Goal: Information Seeking & Learning: Learn about a topic

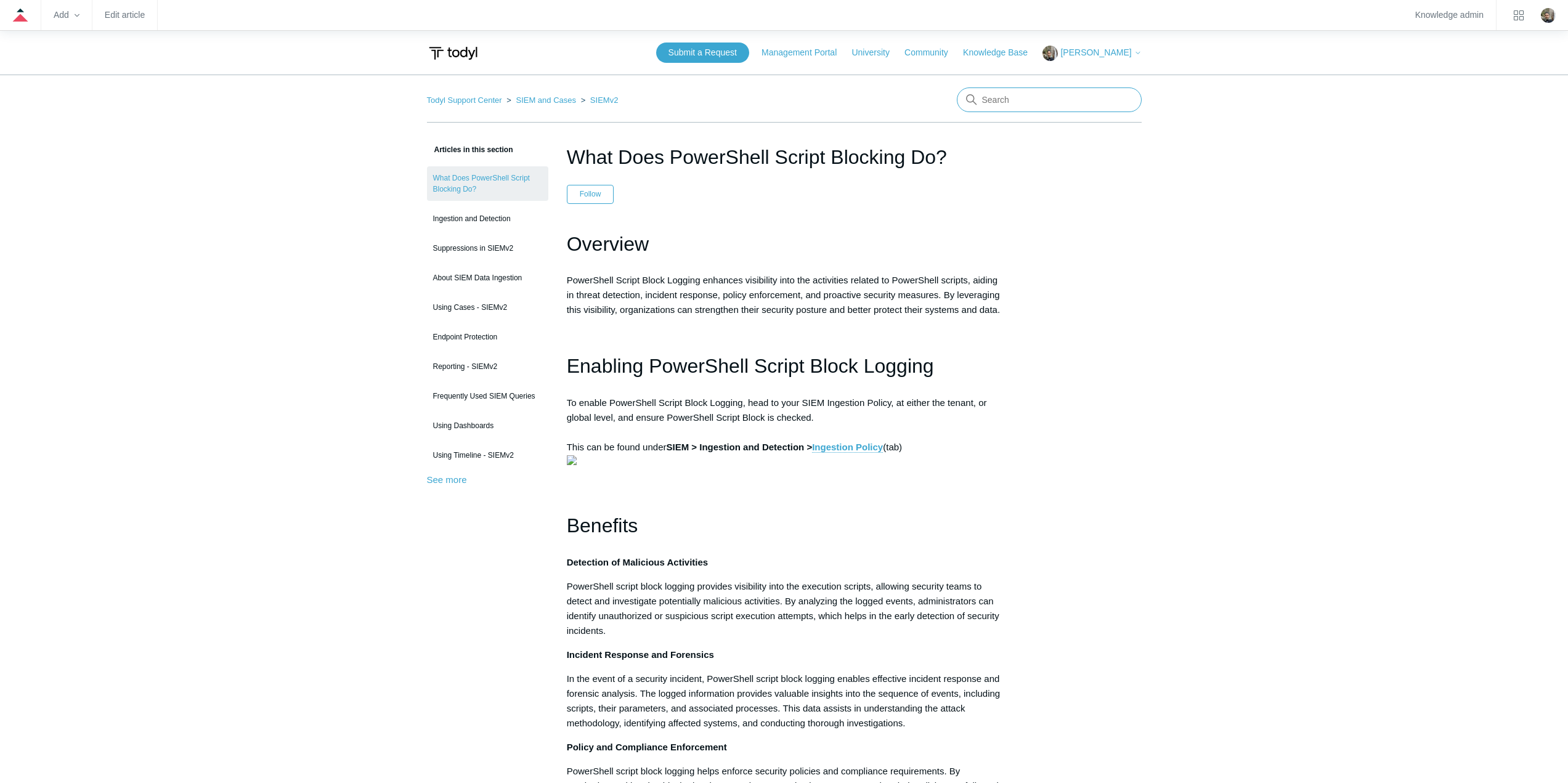
click at [1009, 99] on input "Search" at bounding box center [1049, 100] width 185 height 25
type input "report"
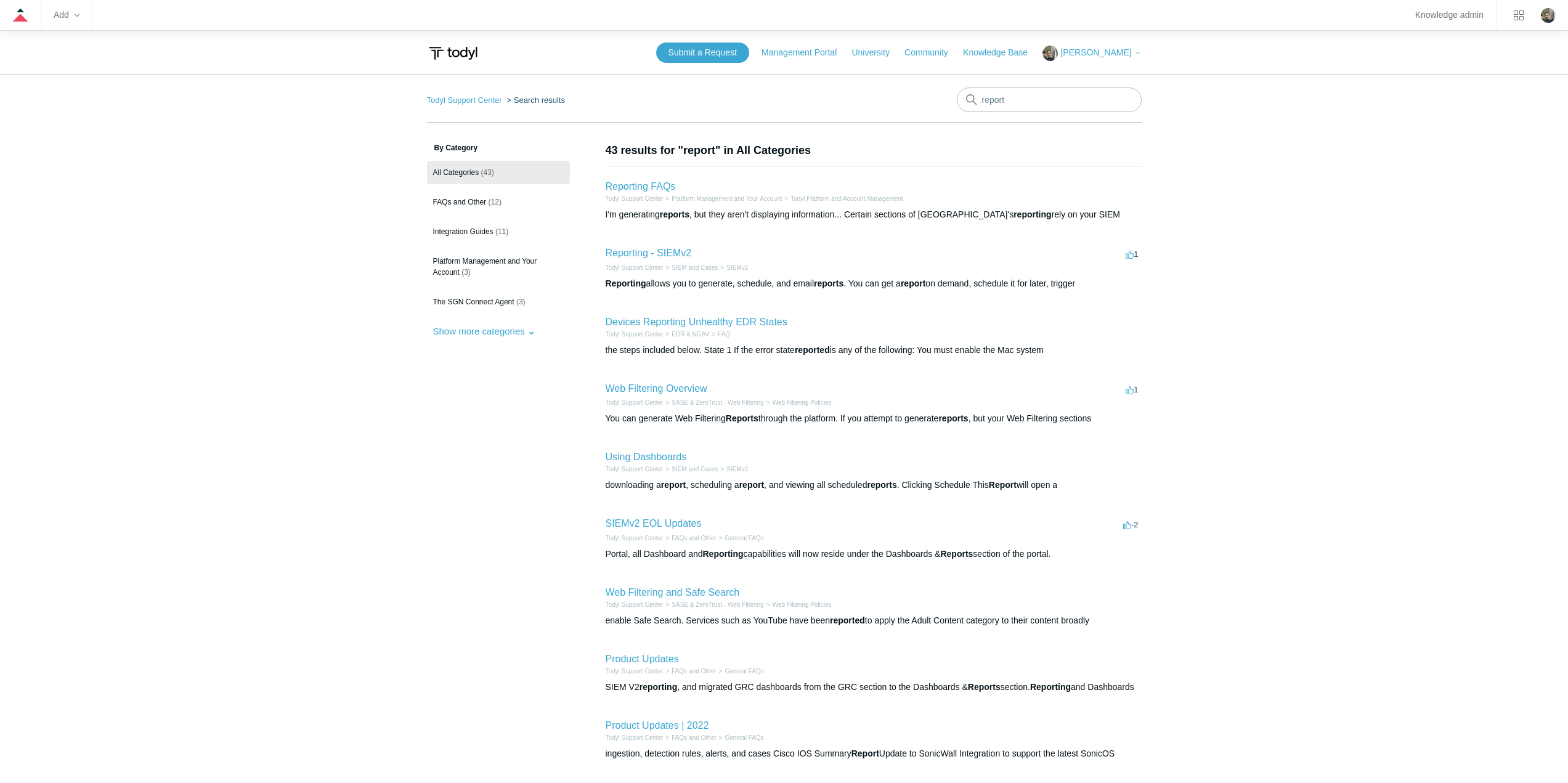
click at [669, 247] on h2 "Reporting - SIEMv2" at bounding box center [649, 253] width 86 height 15
click at [662, 252] on link "Reporting - SIEMv2" at bounding box center [649, 253] width 86 height 11
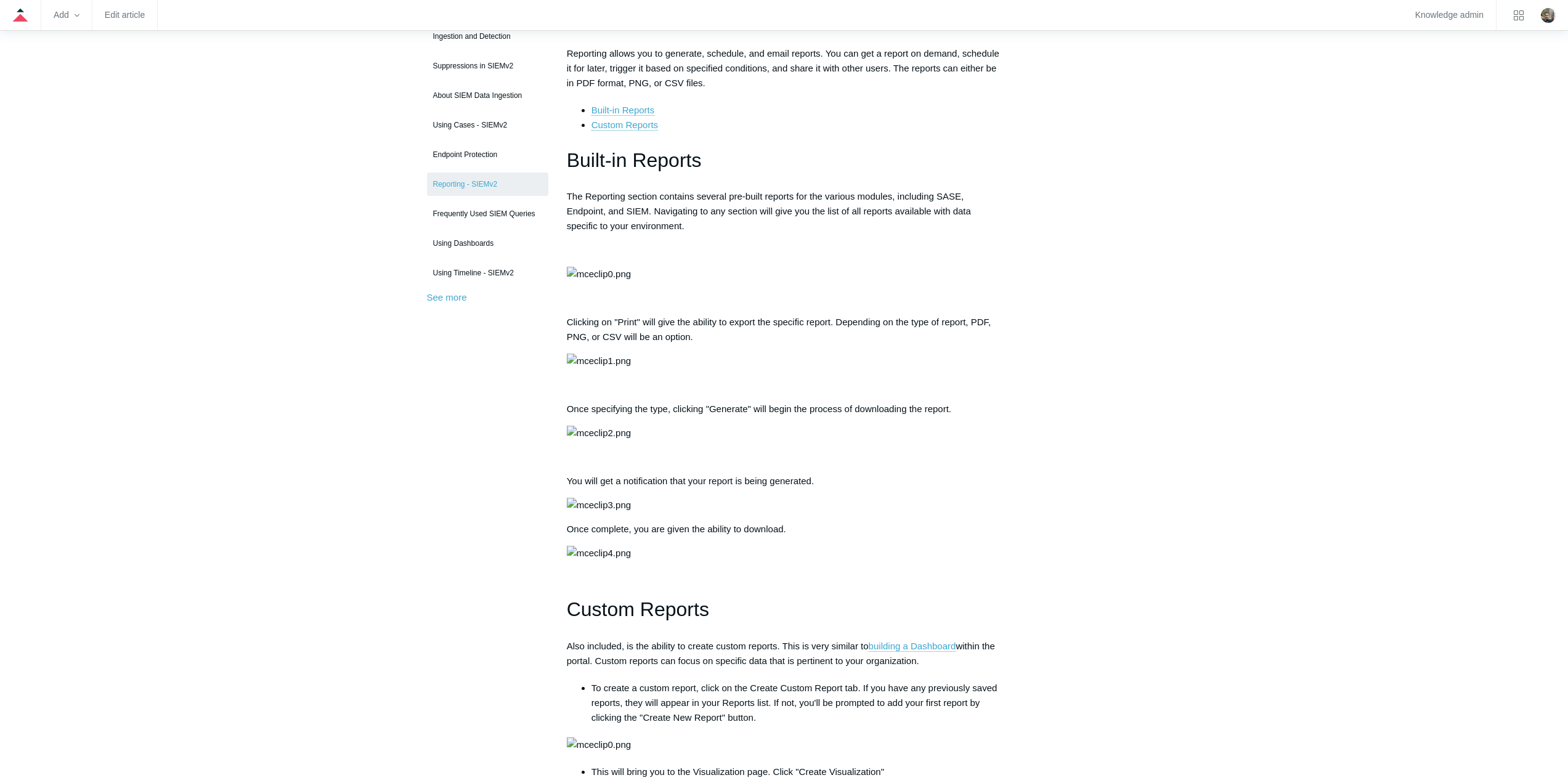
scroll to position [185, 0]
click at [650, 121] on link "Custom Reports" at bounding box center [625, 122] width 66 height 11
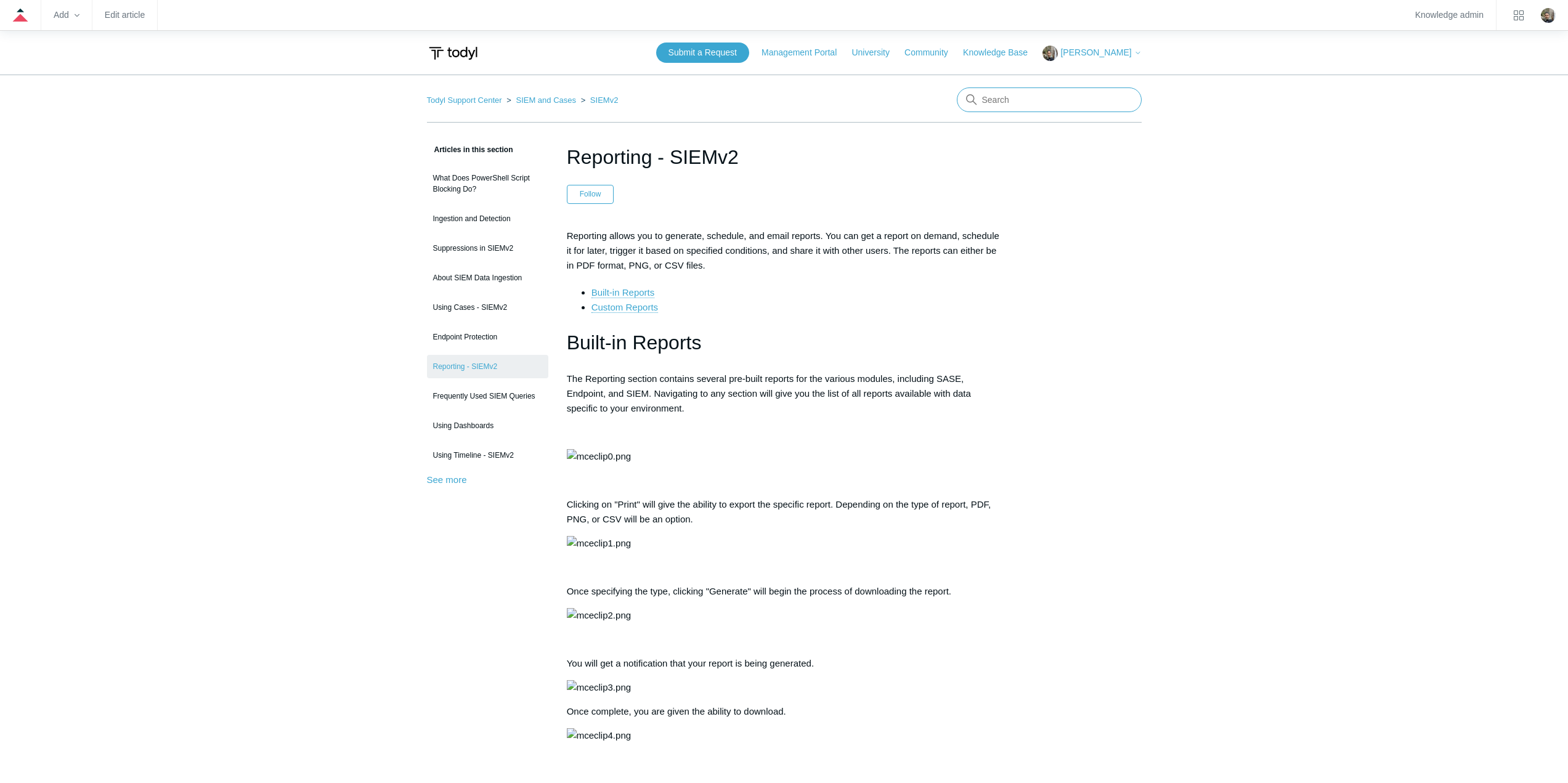
click at [1078, 102] on input "Search" at bounding box center [1049, 100] width 185 height 25
type input "block install"
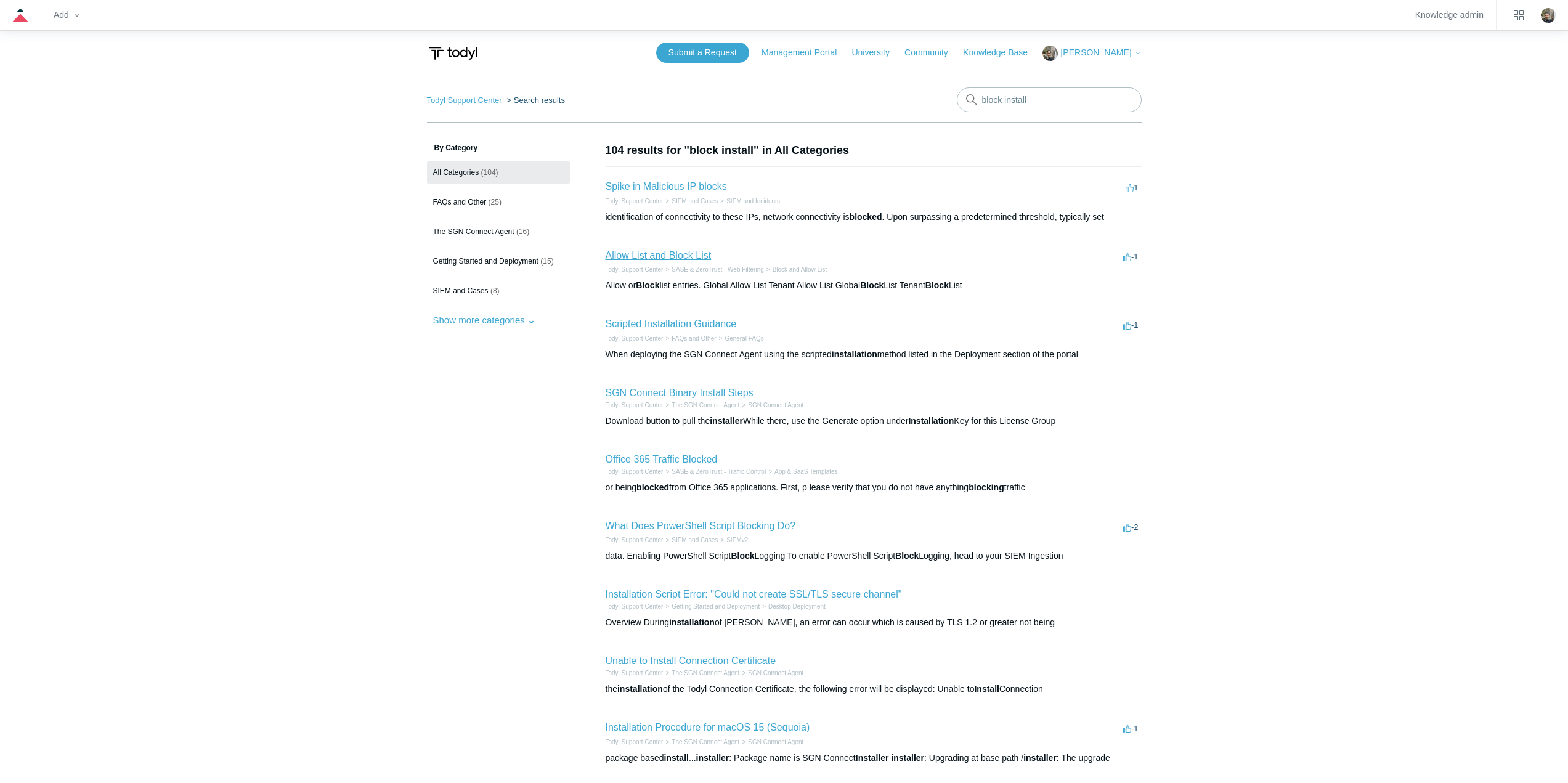
click at [676, 253] on link "Allow List and Block List" at bounding box center [659, 255] width 106 height 11
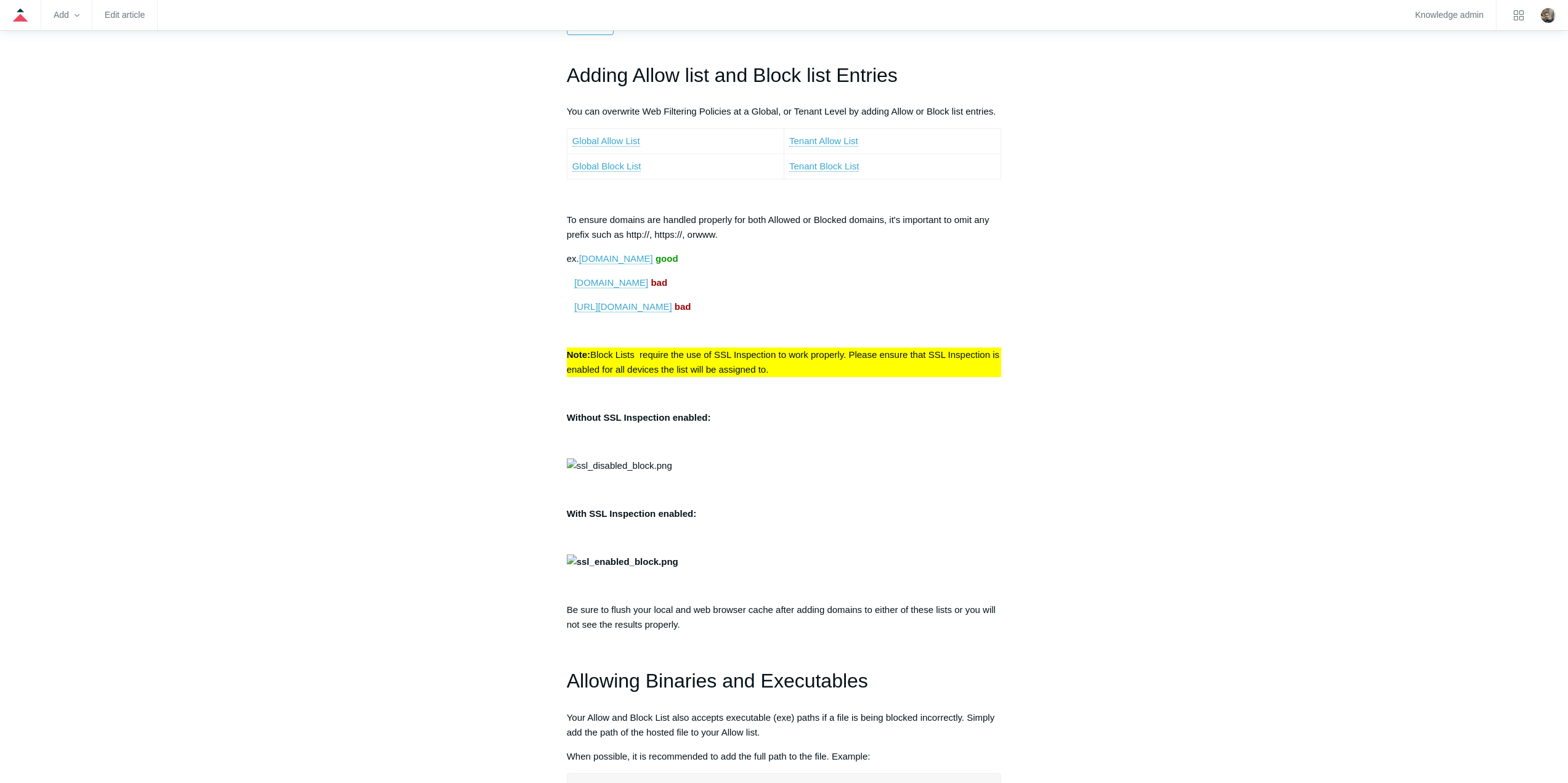
scroll to position [431, 0]
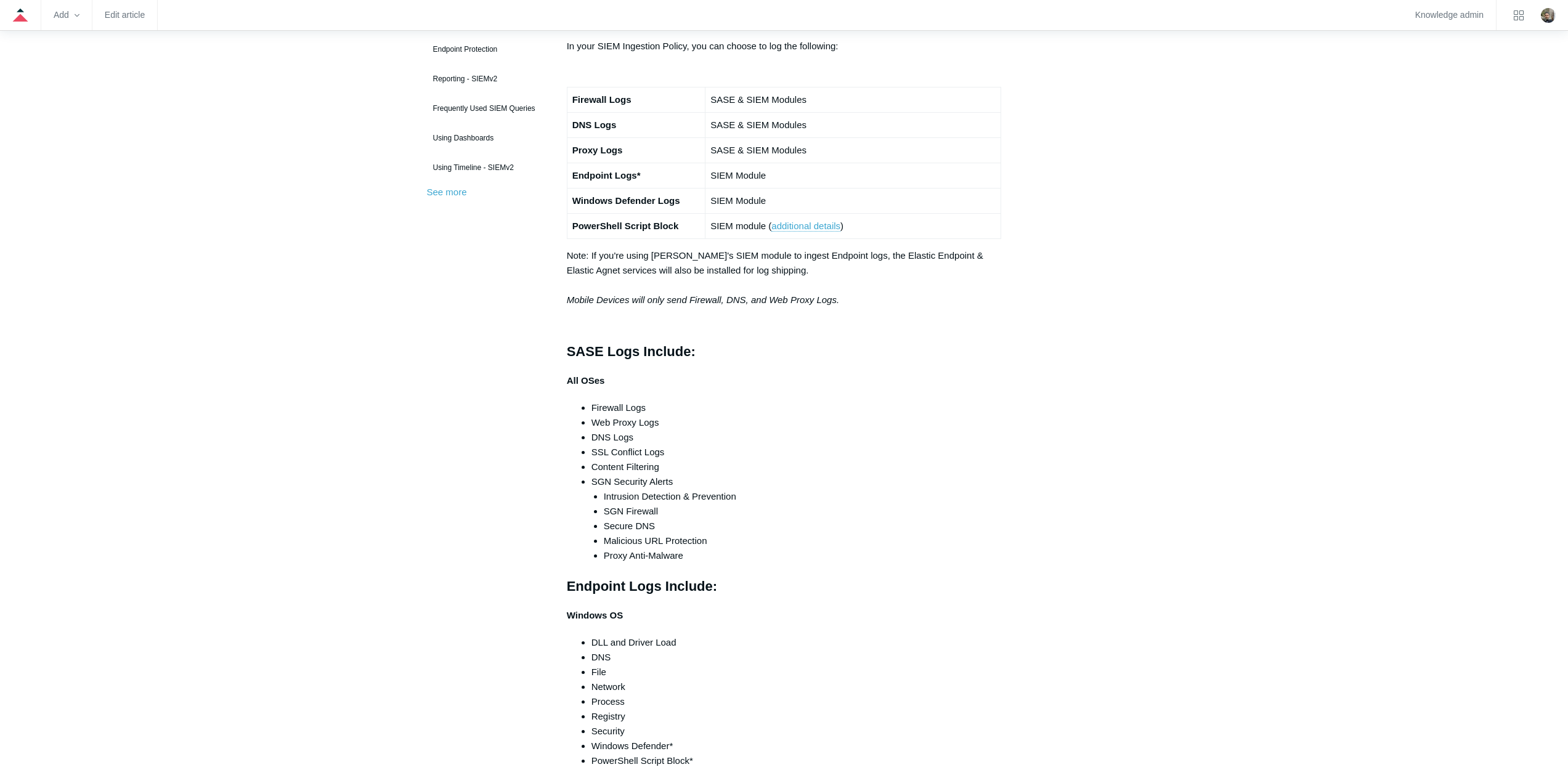
scroll to position [308, 0]
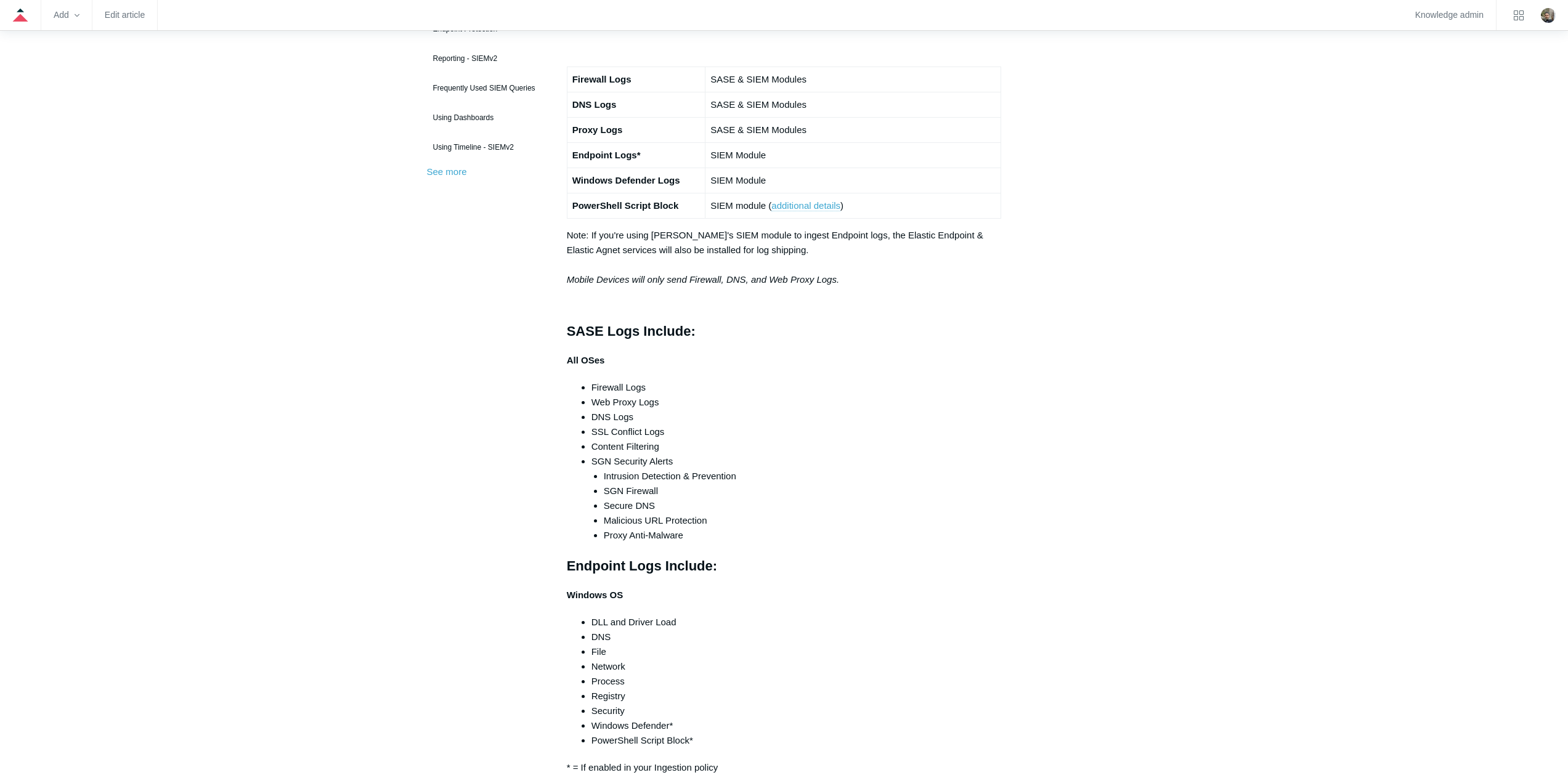
click at [805, 212] on link "additional details" at bounding box center [806, 205] width 69 height 11
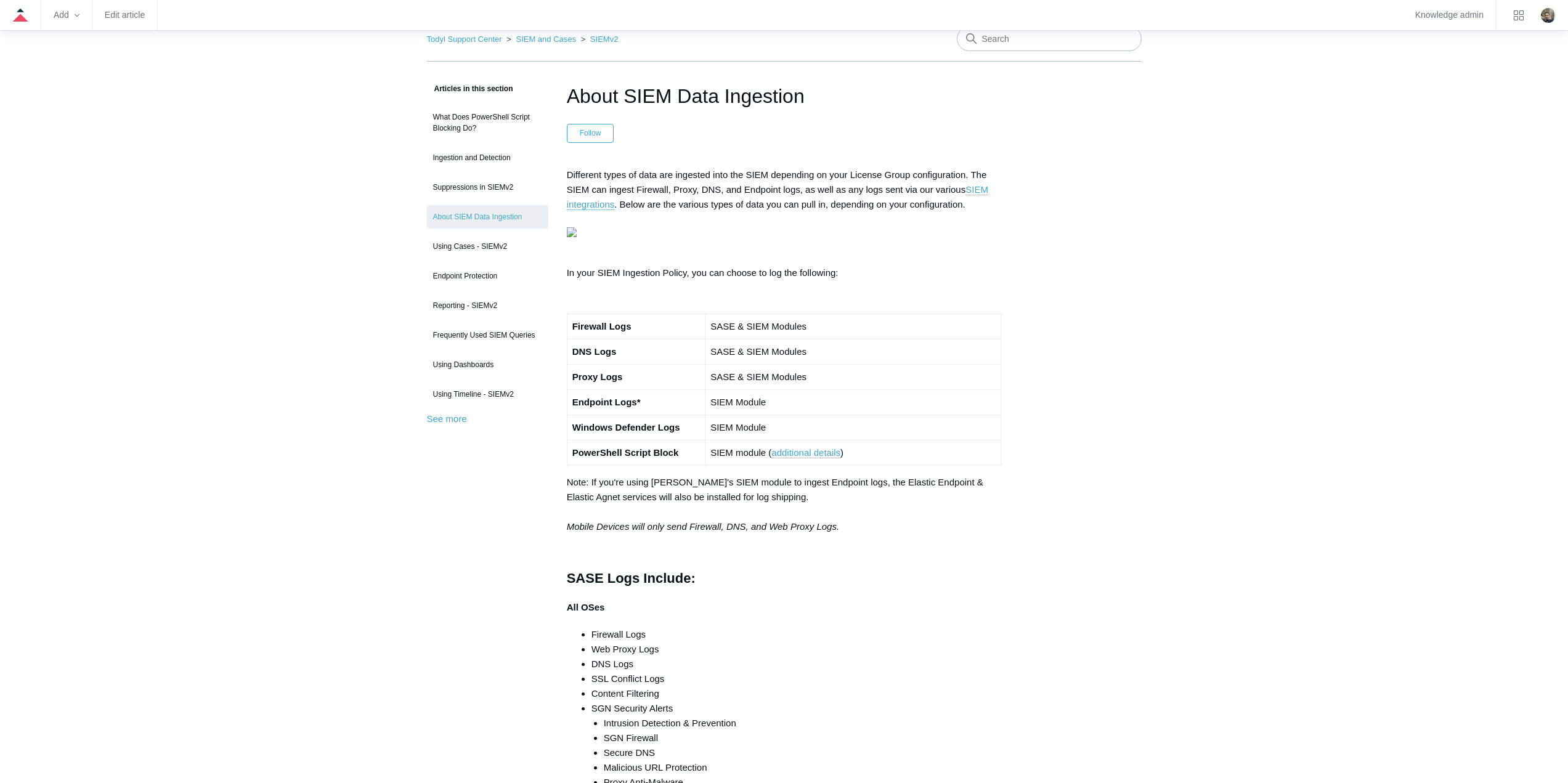
scroll to position [61, 0]
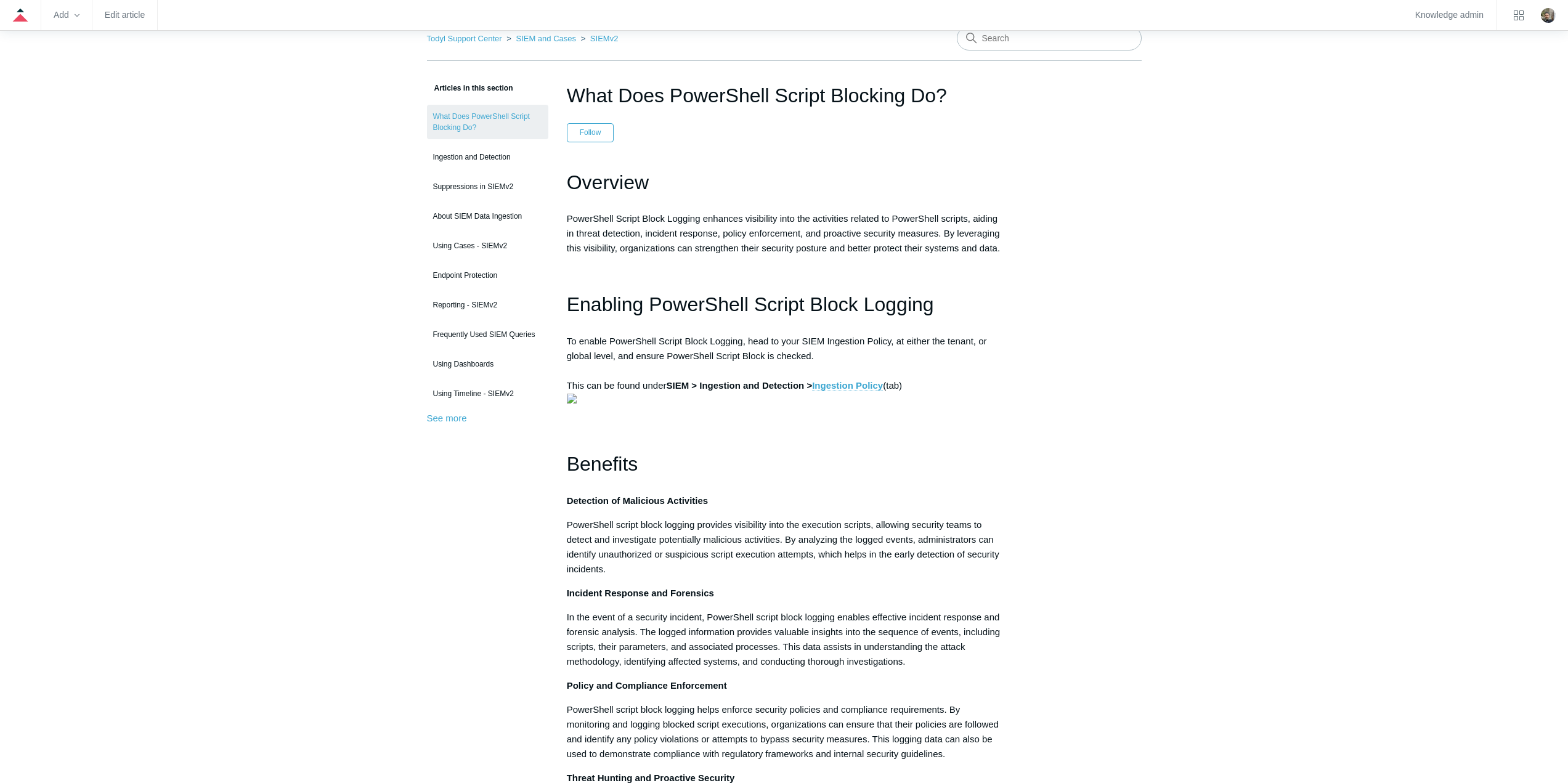
scroll to position [124, 0]
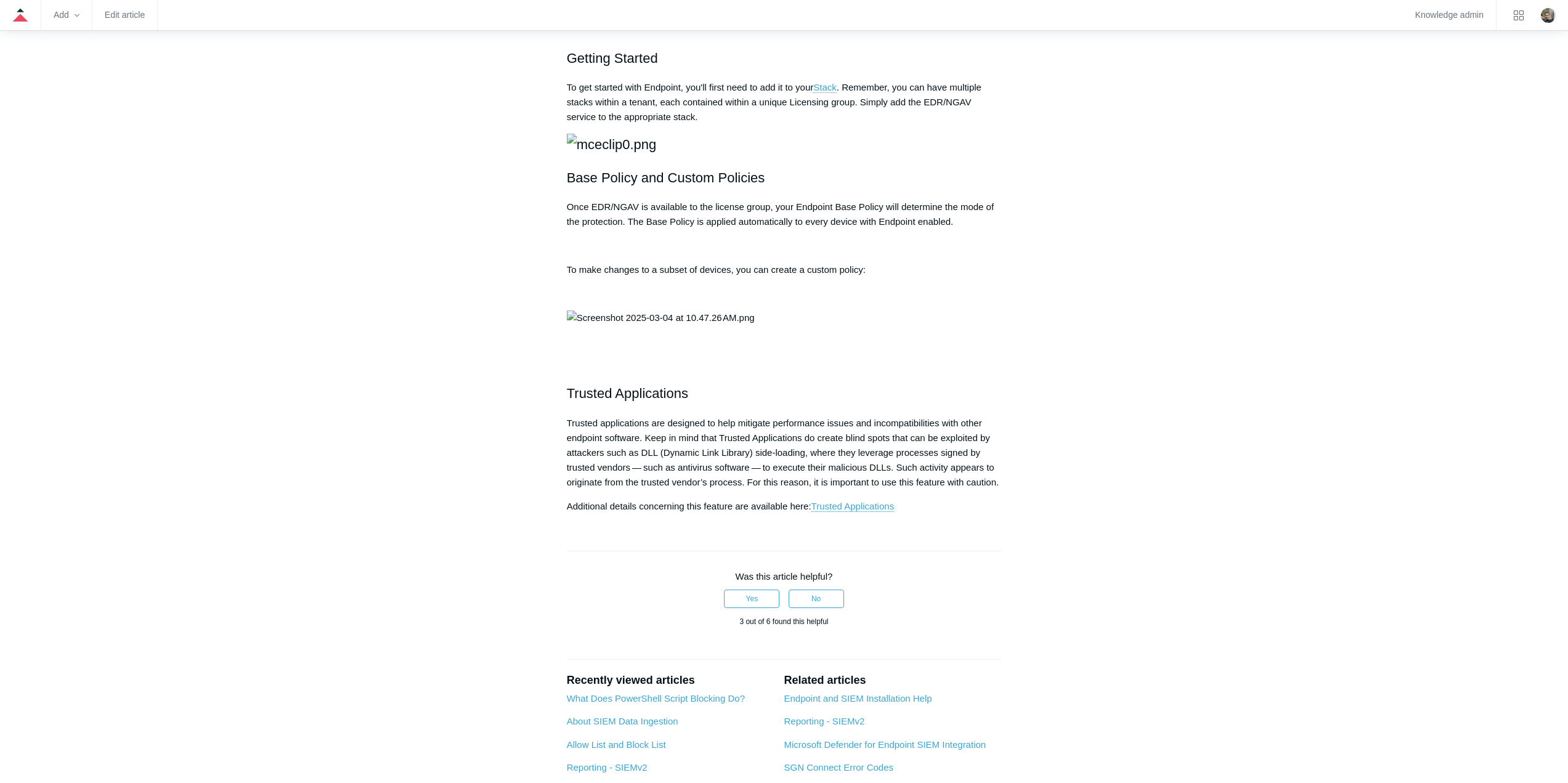
scroll to position [1170, 0]
